Goal: Task Accomplishment & Management: Manage account settings

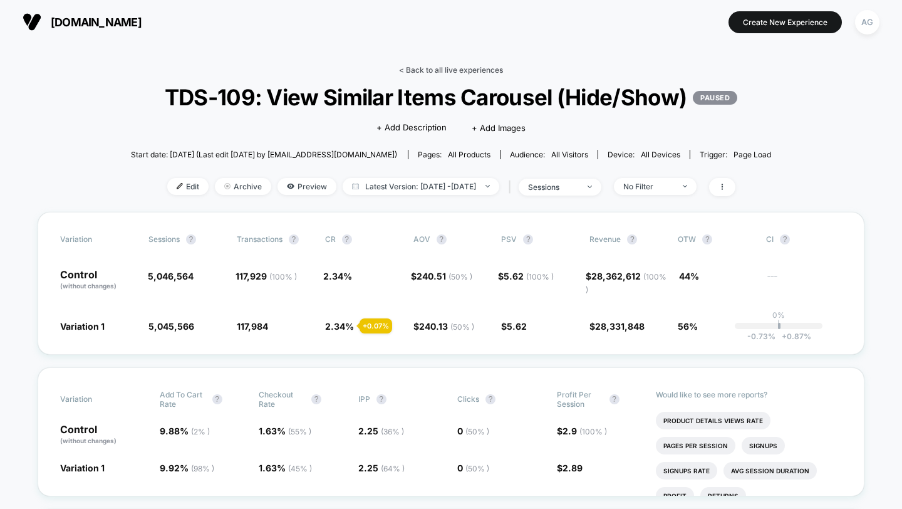
click at [434, 69] on link "< Back to all live experiences" at bounding box center [451, 69] width 104 height 9
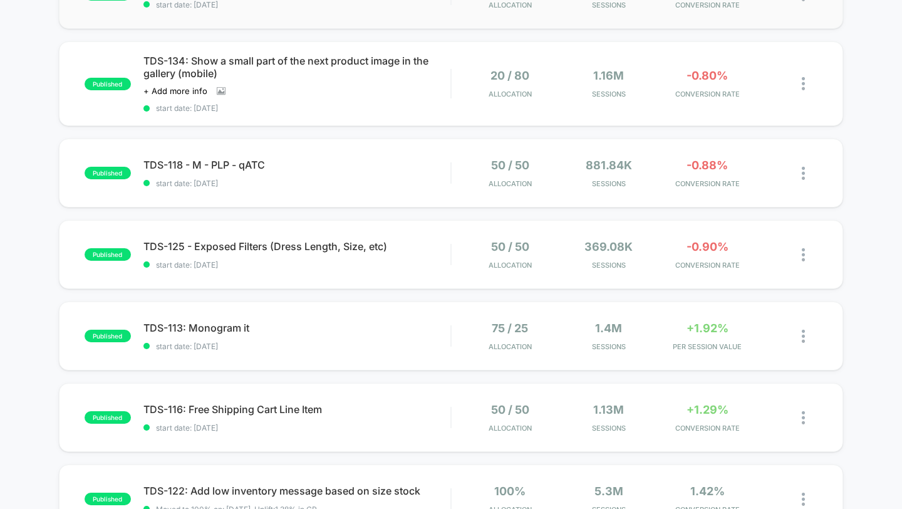
scroll to position [251, 0]
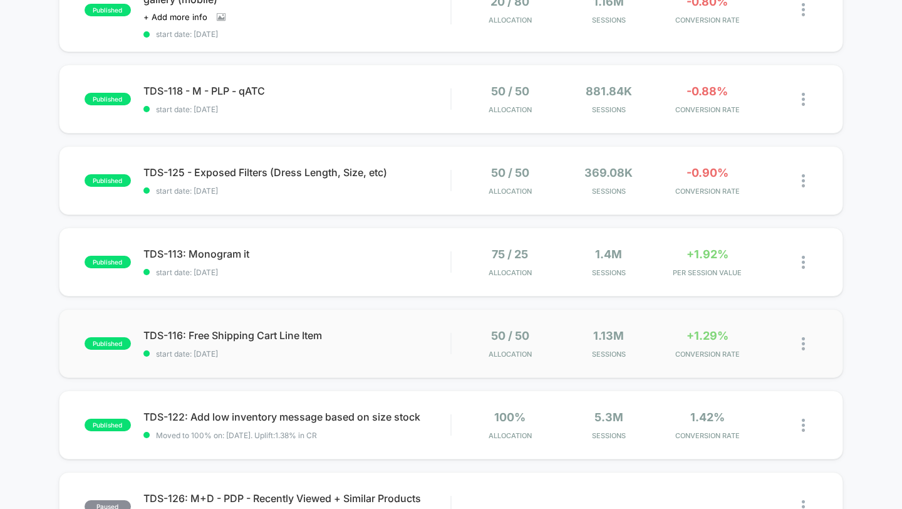
click at [356, 374] on div "published TDS-116: Free Shipping Cart Line Item start date: [DATE] 50 / 50 Allo…" at bounding box center [451, 343] width 785 height 69
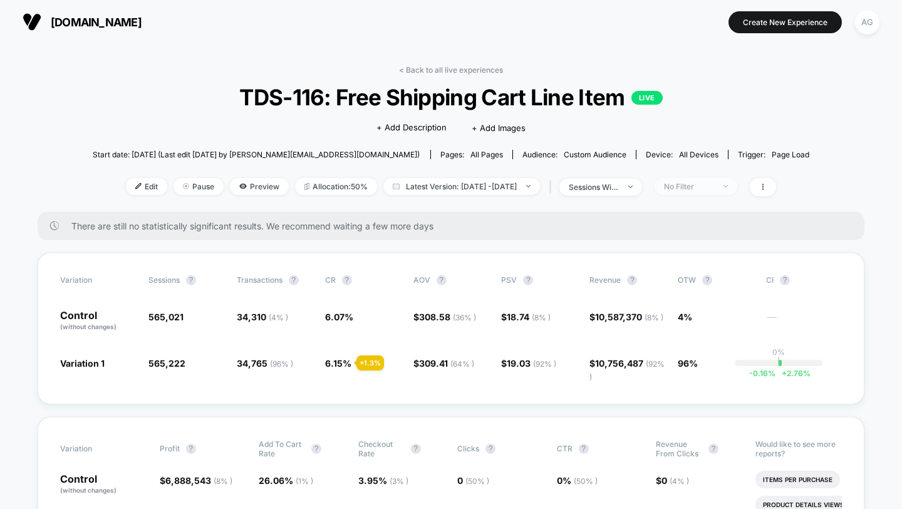
click at [722, 178] on span "No Filter" at bounding box center [696, 186] width 83 height 17
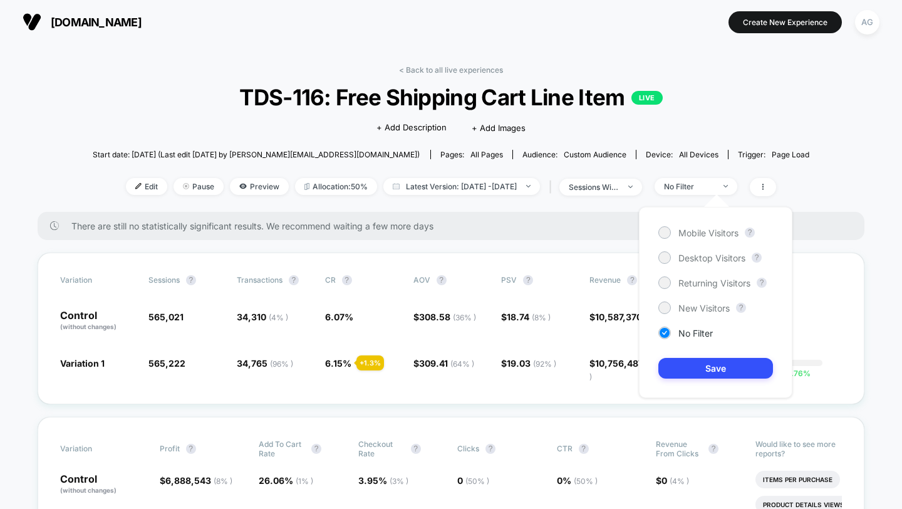
click at [690, 293] on div "Mobile Visitors ? Desktop Visitors ? Returning Visitors ? New Visitors ? No Fil…" at bounding box center [715, 302] width 153 height 191
click at [690, 306] on span "New Visitors" at bounding box center [703, 308] width 51 height 11
click at [714, 360] on button "Save" at bounding box center [715, 368] width 115 height 21
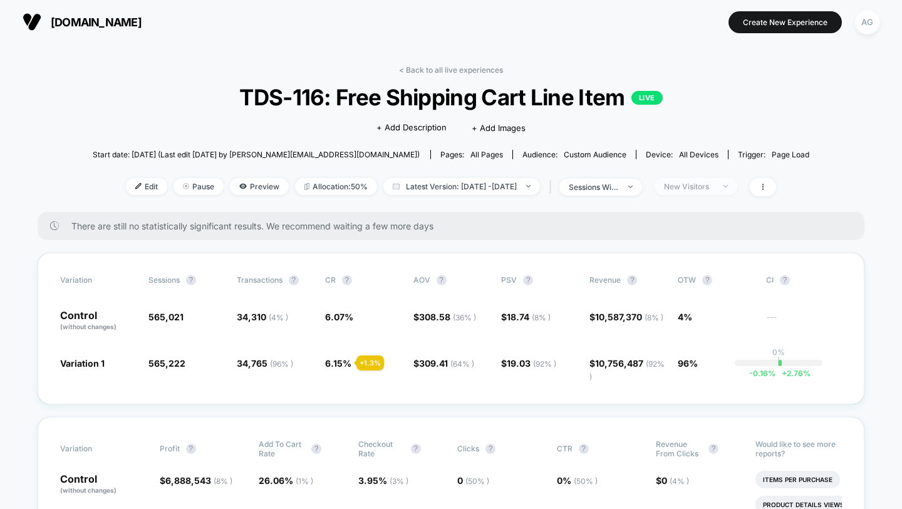
click at [707, 182] on div "New Visitors" at bounding box center [689, 186] width 50 height 9
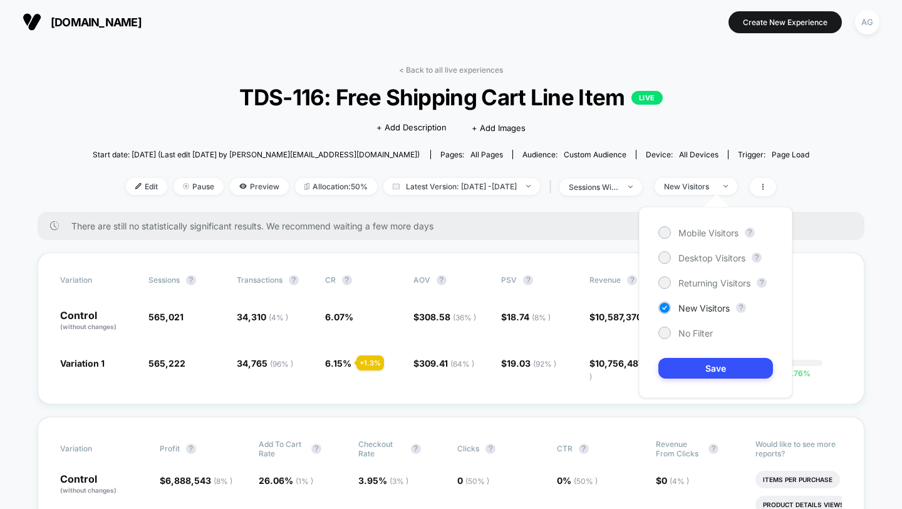
click at [700, 291] on div "Mobile Visitors ? Desktop Visitors ? Returning Visitors ? New Visitors ? No Fil…" at bounding box center [715, 302] width 153 height 191
click at [700, 286] on span "Returning Visitors" at bounding box center [714, 283] width 72 height 11
click at [712, 361] on button "Save" at bounding box center [715, 368] width 115 height 21
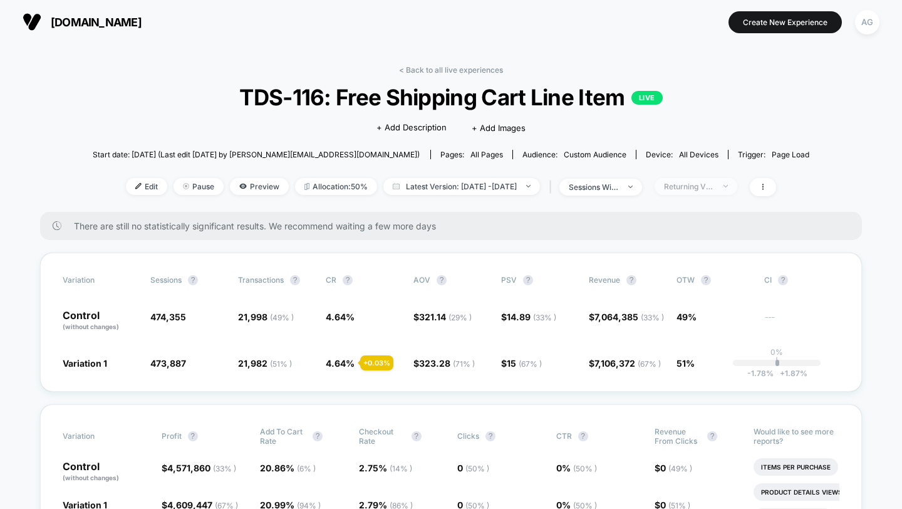
click at [713, 186] on div "Returning Visitors" at bounding box center [689, 186] width 50 height 9
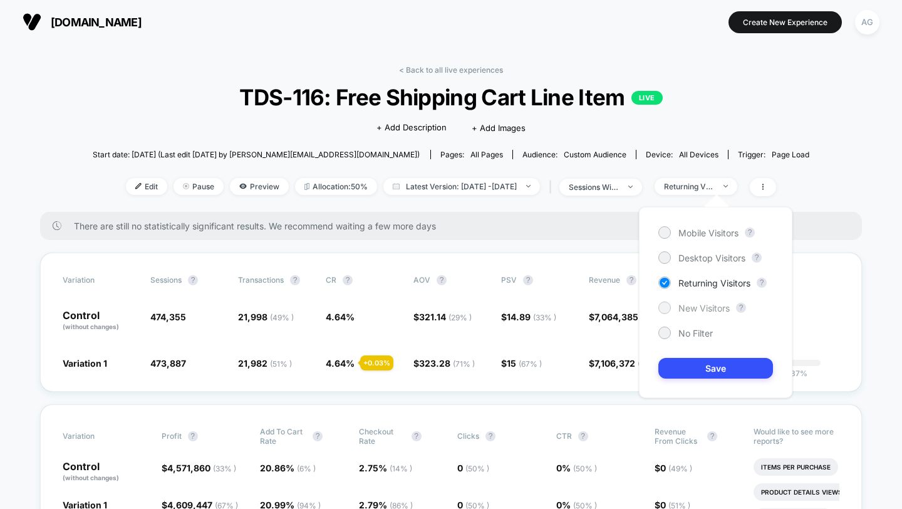
click at [697, 309] on span "New Visitors" at bounding box center [703, 308] width 51 height 11
click at [710, 368] on button "Save" at bounding box center [715, 368] width 115 height 21
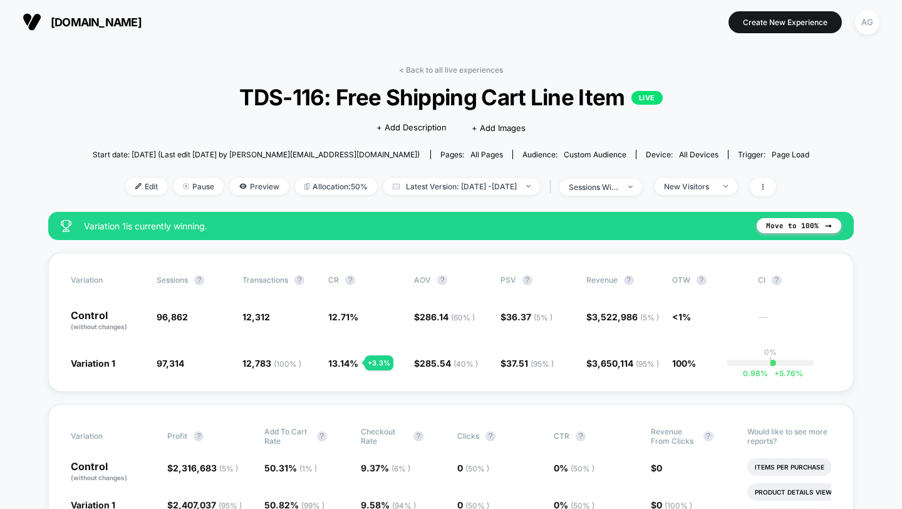
click at [492, 75] on div "< Back to all live experiences TDS-116: Free Shipping Cart Line Item LIVE Click…" at bounding box center [451, 138] width 717 height 147
click at [489, 66] on link "< Back to all live experiences" at bounding box center [451, 69] width 104 height 9
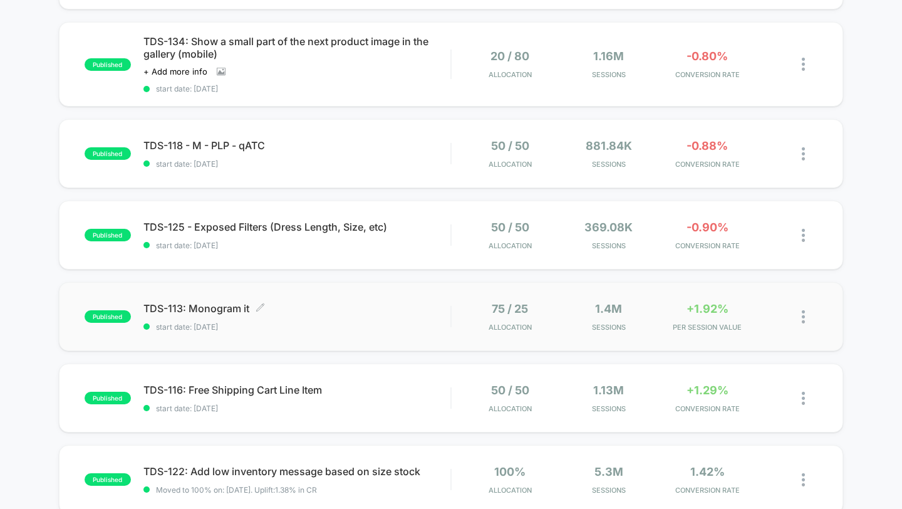
scroll to position [47, 0]
